Goal: Find specific page/section: Find specific page/section

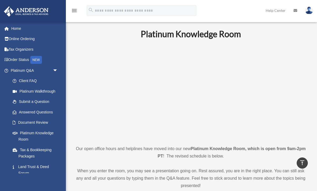
scroll to position [240, 0]
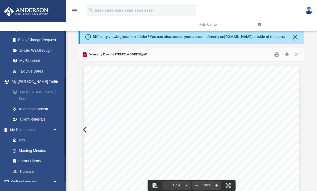
click at [45, 91] on link "My [PERSON_NAME] Team" at bounding box center [36, 95] width 58 height 17
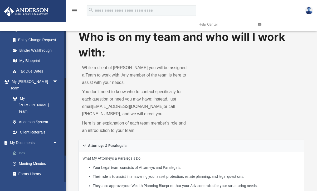
click at [23, 148] on link "Box" at bounding box center [36, 153] width 58 height 11
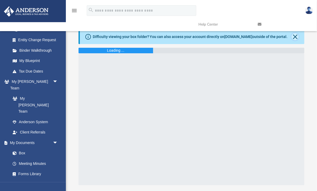
click at [294, 37] on button "Close" at bounding box center [294, 36] width 7 height 7
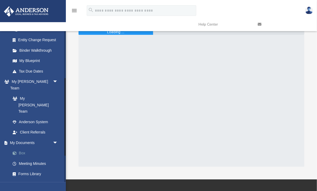
click at [21, 148] on link "Box" at bounding box center [36, 153] width 58 height 11
